Goal: Transaction & Acquisition: Book appointment/travel/reservation

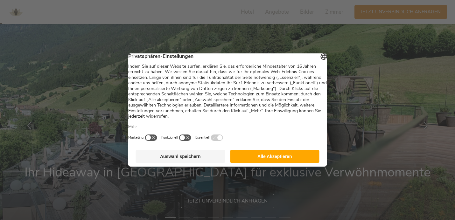
click at [177, 159] on button "Auswahl speichern" at bounding box center [180, 156] width 89 height 13
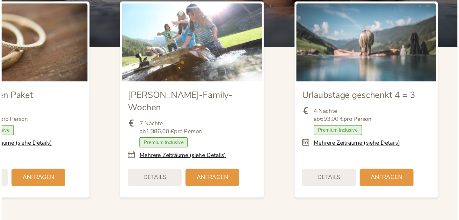
scroll to position [720, 0]
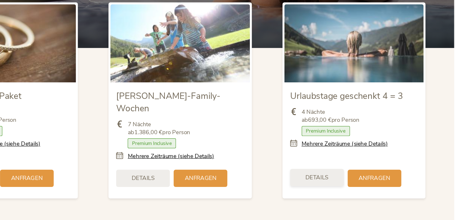
click at [346, 181] on span "Details" at bounding box center [341, 184] width 19 height 7
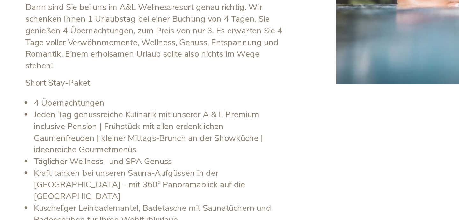
scroll to position [0, 0]
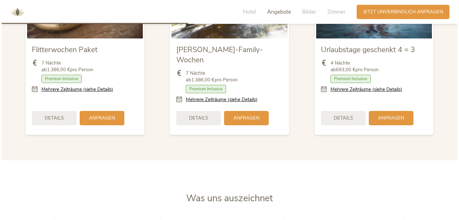
scroll to position [789, 0]
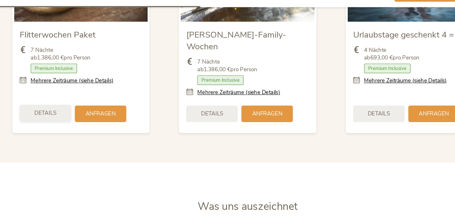
click at [66, 109] on div "Details" at bounding box center [52, 116] width 45 height 14
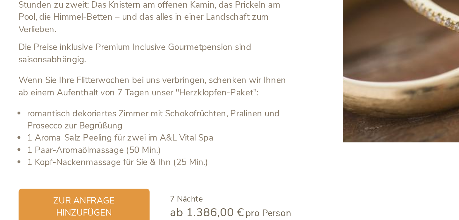
scroll to position [789, 0]
